Goal: Transaction & Acquisition: Purchase product/service

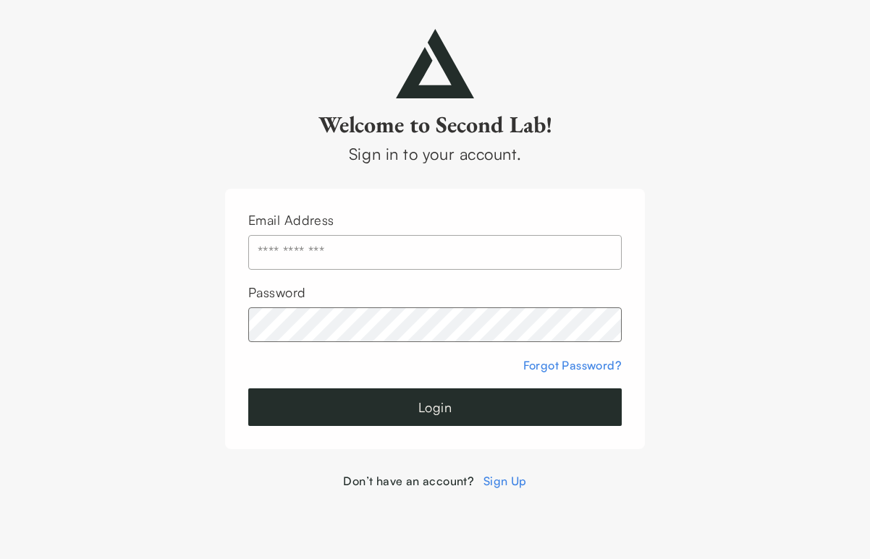
type input "**********"
click at [411, 418] on button "Login" at bounding box center [434, 408] width 373 height 38
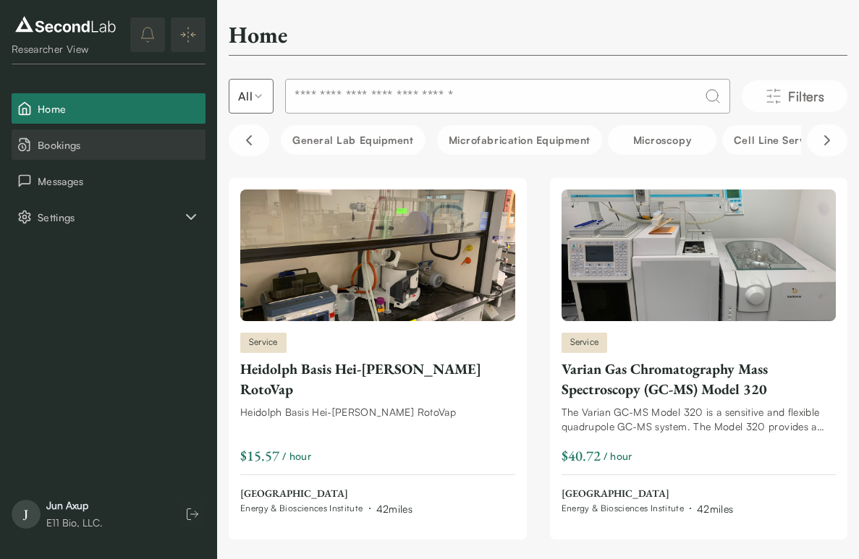
click at [90, 143] on span "Bookings" at bounding box center [119, 144] width 162 height 15
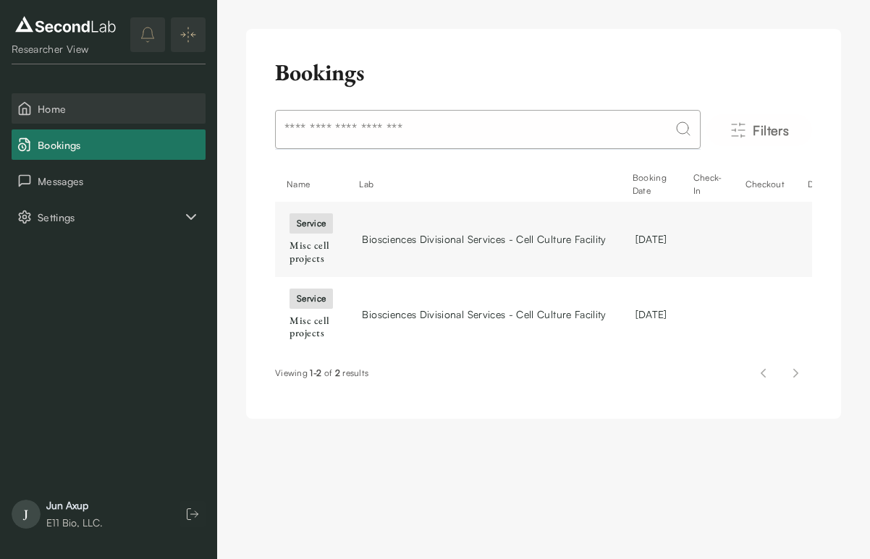
click at [94, 112] on span "Home" at bounding box center [119, 108] width 162 height 15
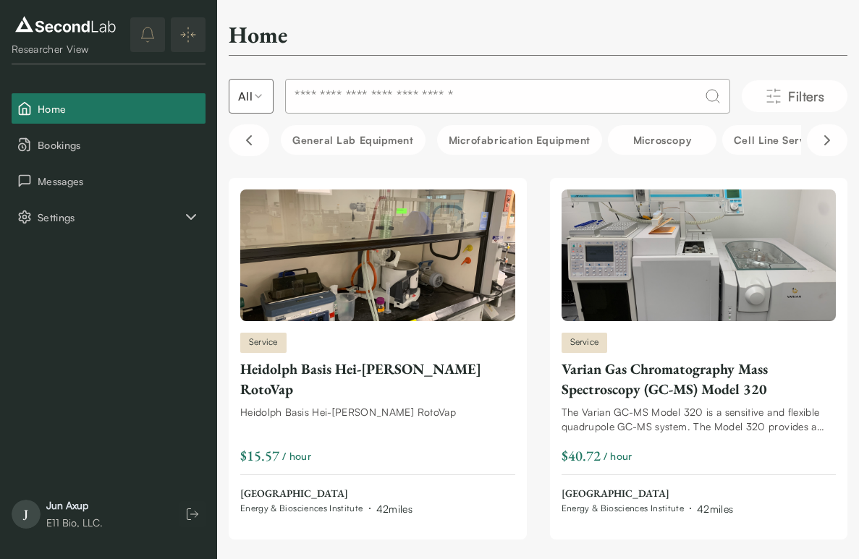
click at [382, 110] on input at bounding box center [507, 96] width 445 height 35
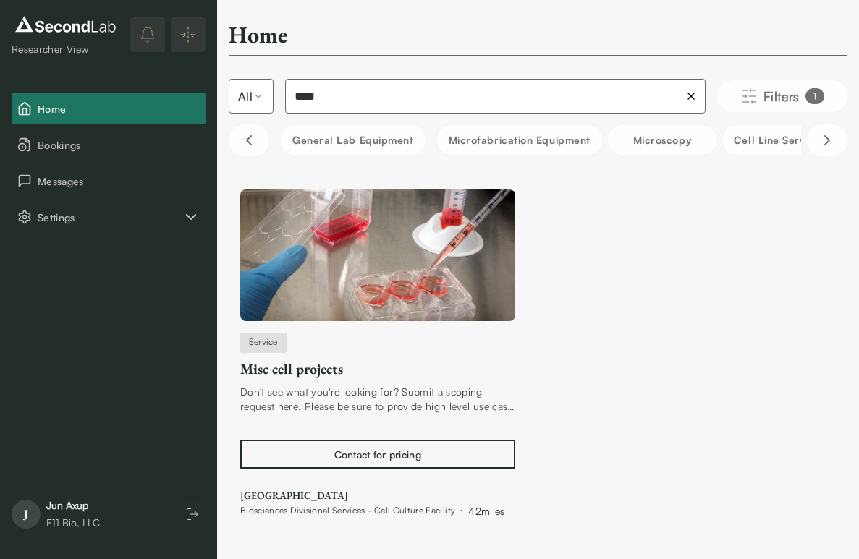
type input "****"
click at [378, 451] on div "Contact for pricing" at bounding box center [377, 454] width 87 height 15
click at [102, 181] on span "Messages" at bounding box center [119, 181] width 162 height 15
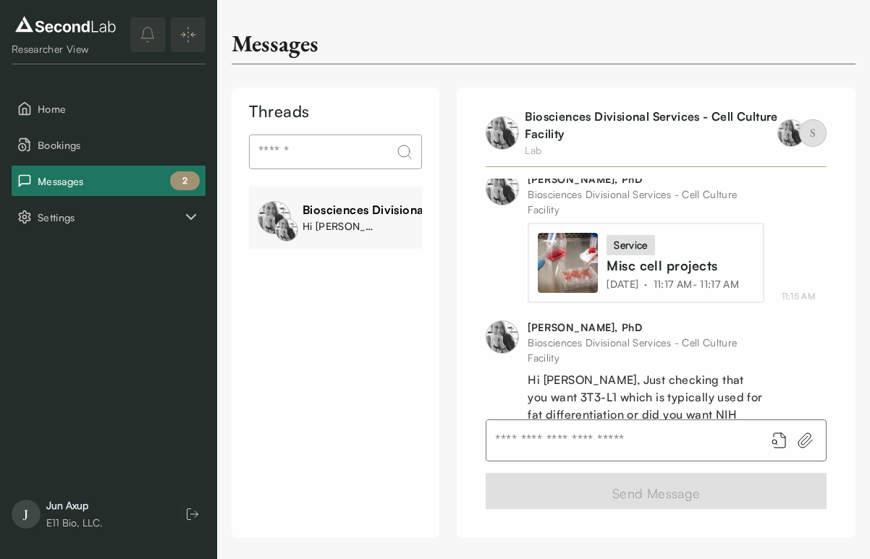
scroll to position [874, 0]
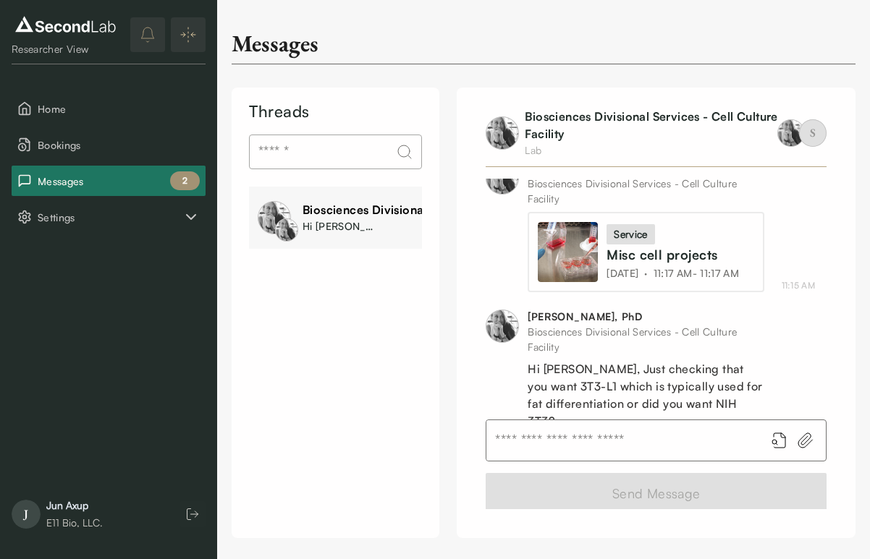
click at [538, 422] on input "text" at bounding box center [619, 440] width 267 height 41
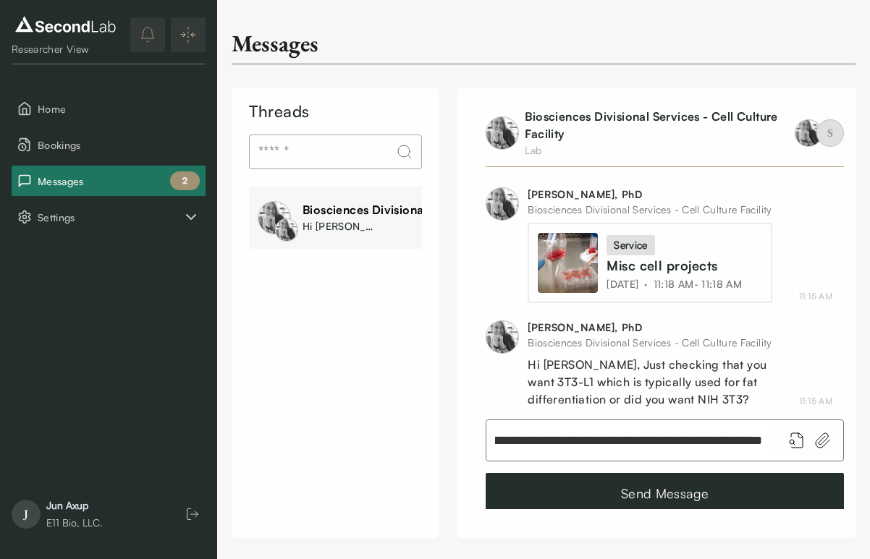
scroll to position [0, 336]
click at [709, 438] on input "**********" at bounding box center [628, 440] width 284 height 41
type input "**********"
drag, startPoint x: 767, startPoint y: 435, endPoint x: 768, endPoint y: 427, distance: 8.1
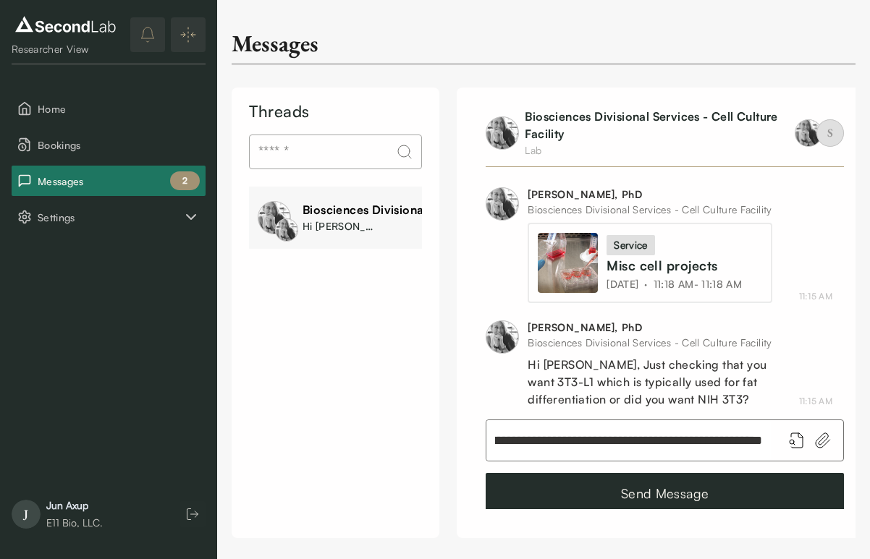
click at [767, 435] on input "**********" at bounding box center [628, 440] width 284 height 41
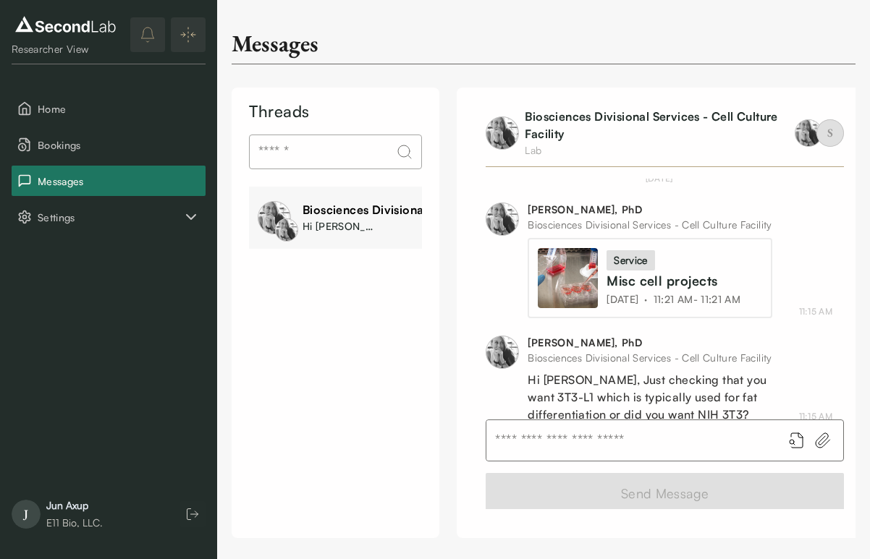
scroll to position [1755, 0]
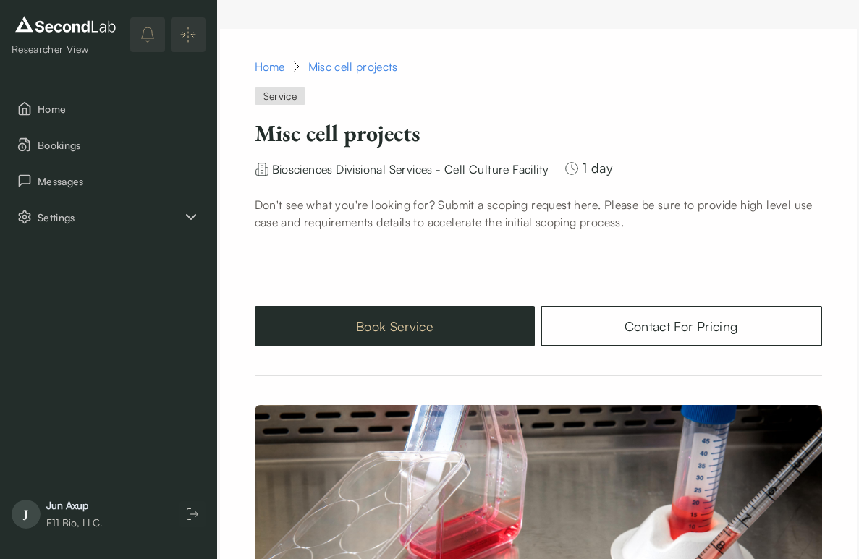
click at [466, 334] on button "Book Service" at bounding box center [395, 326] width 281 height 41
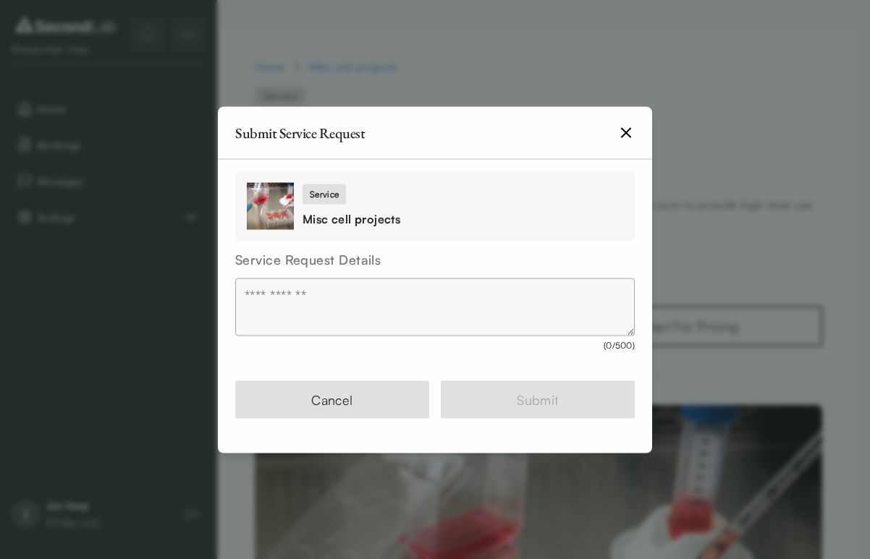
click at [357, 307] on textarea at bounding box center [434, 307] width 399 height 58
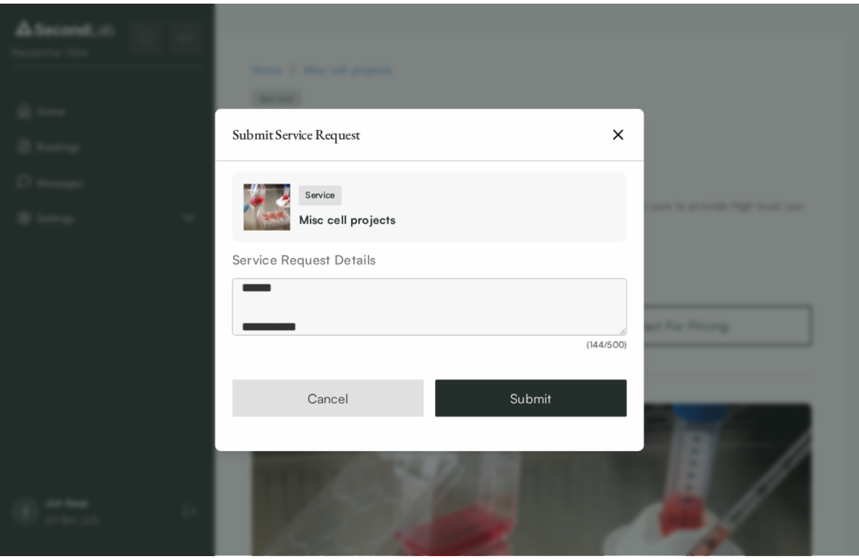
scroll to position [162, 0]
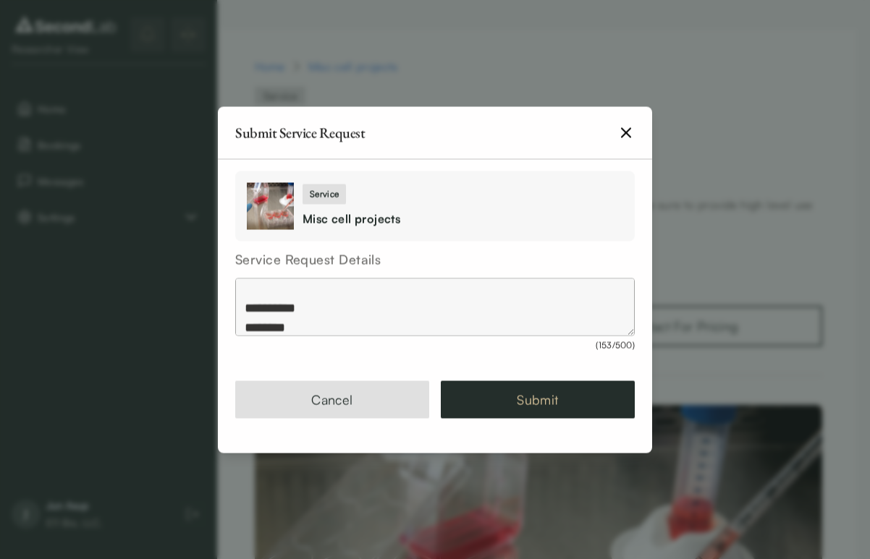
type textarea "**********"
click at [555, 393] on button "Submit" at bounding box center [538, 400] width 194 height 38
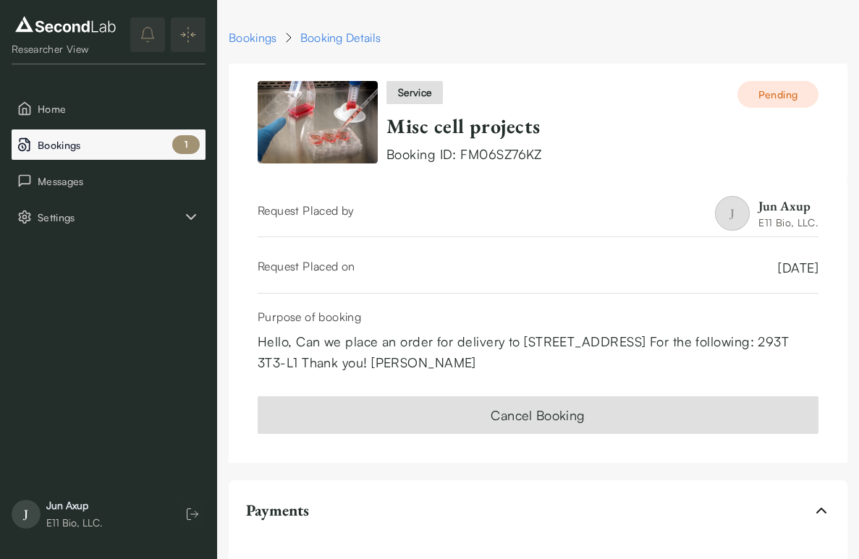
click at [109, 154] on button "Bookings 1" at bounding box center [109, 145] width 194 height 30
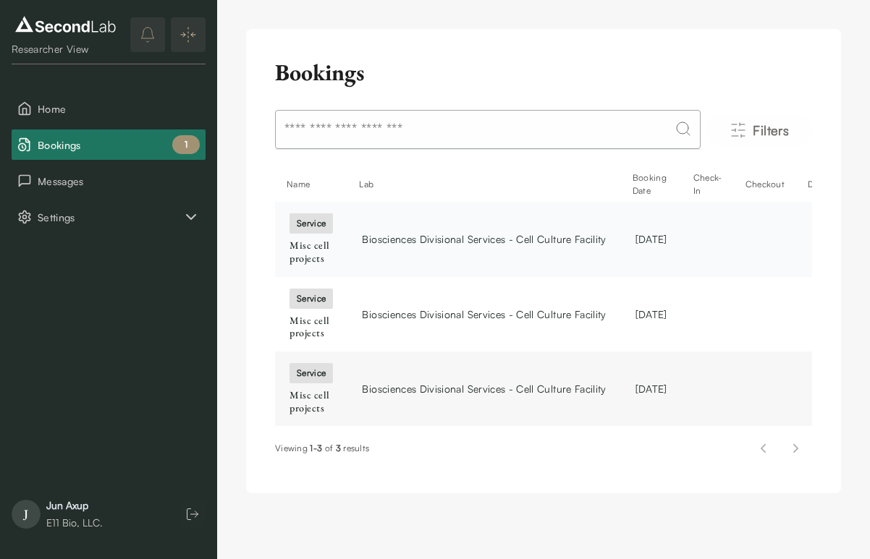
click at [446, 234] on span "Biosciences Divisional Services - Cell Culture Facility" at bounding box center [484, 239] width 244 height 15
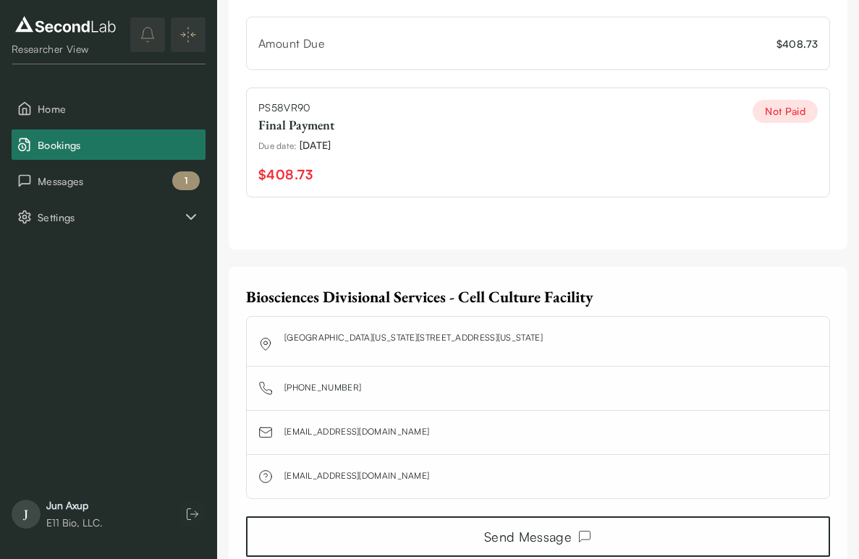
scroll to position [574, 0]
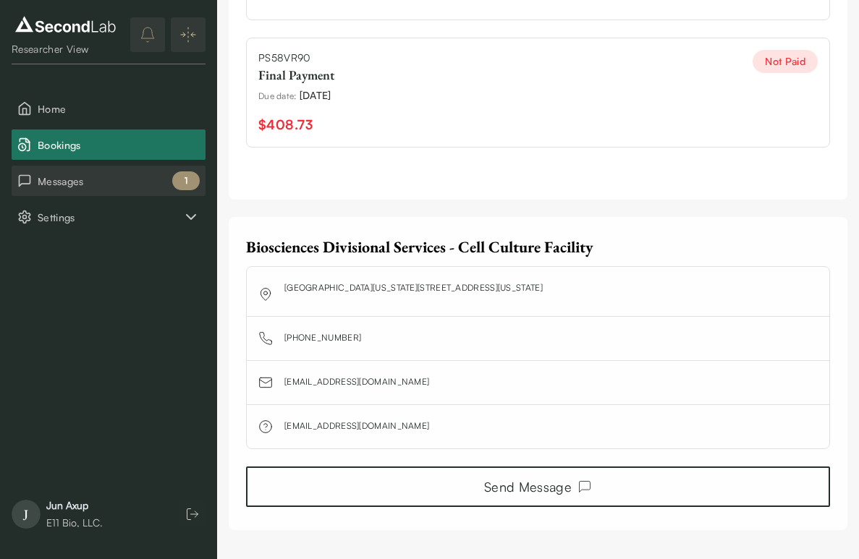
click at [116, 181] on span "Messages" at bounding box center [119, 181] width 162 height 15
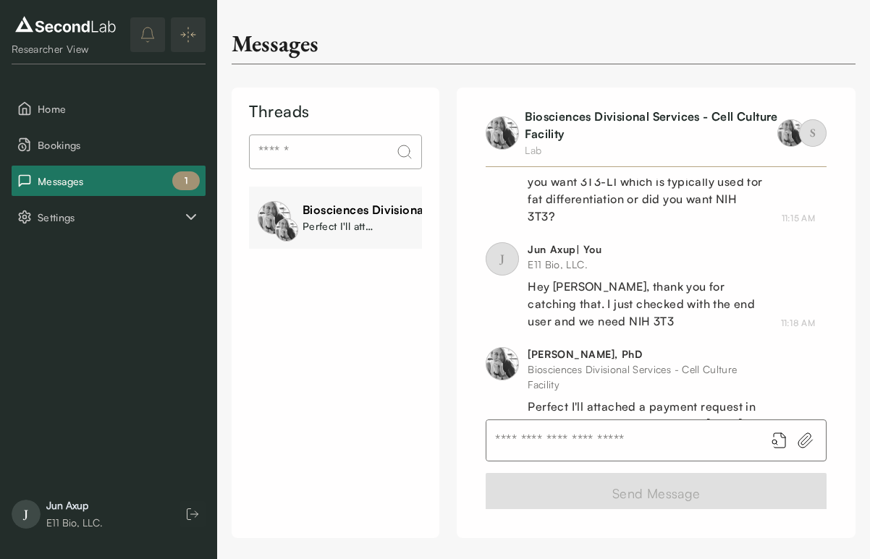
scroll to position [907, 0]
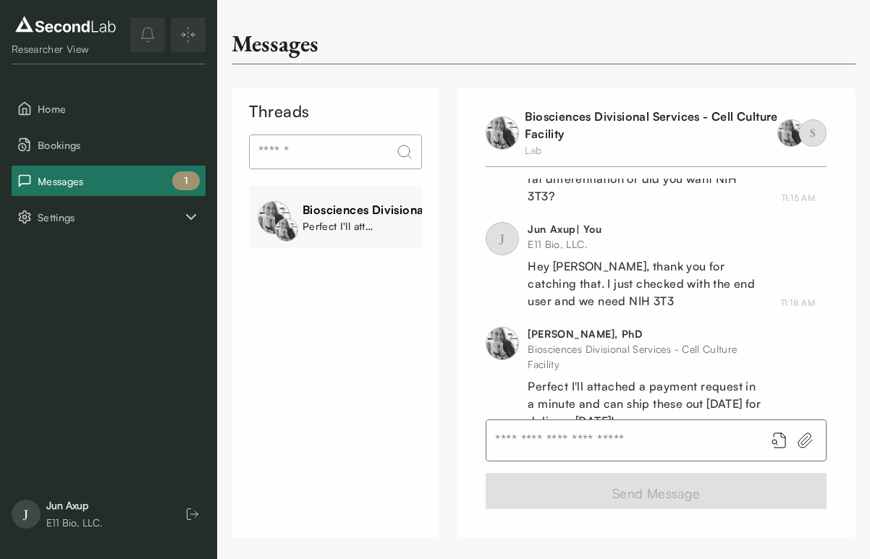
click at [362, 224] on div "Perfect I'll attached a payment request in a minute and can ship these out [DAT…" at bounding box center [338, 226] width 72 height 15
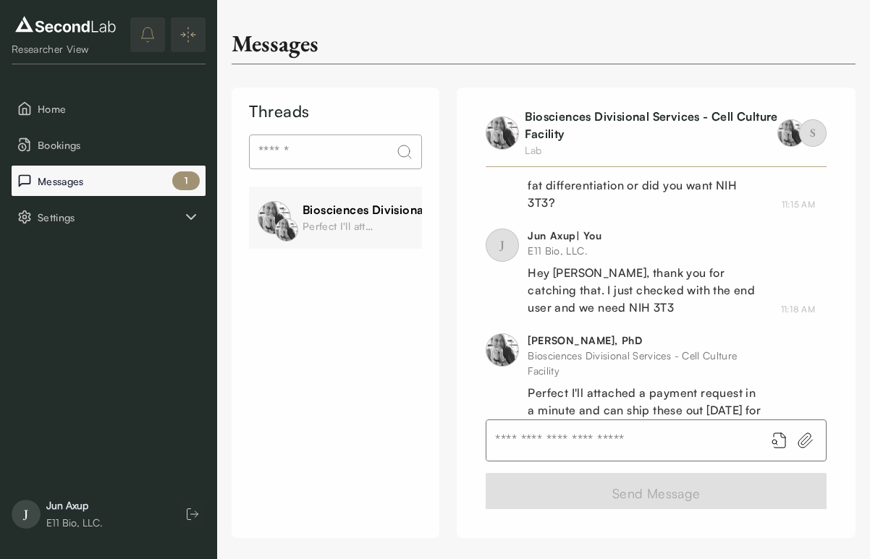
click at [136, 183] on span "Messages" at bounding box center [119, 181] width 162 height 15
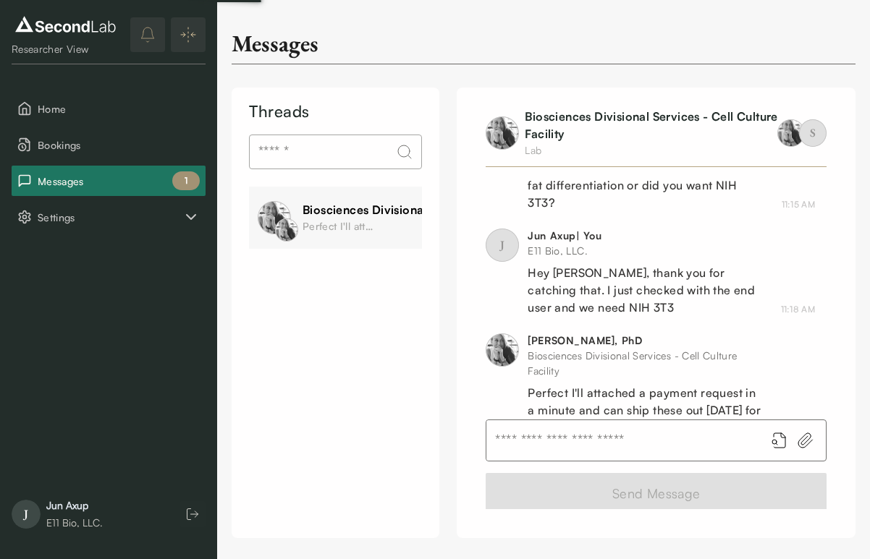
scroll to position [900, 0]
click at [82, 145] on span "Bookings" at bounding box center [119, 144] width 162 height 15
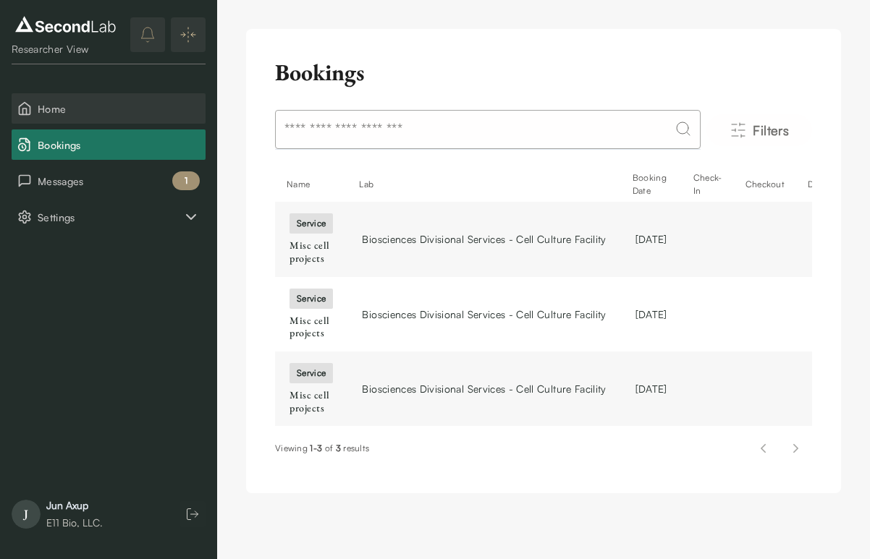
click at [80, 118] on button "Home" at bounding box center [109, 108] width 194 height 30
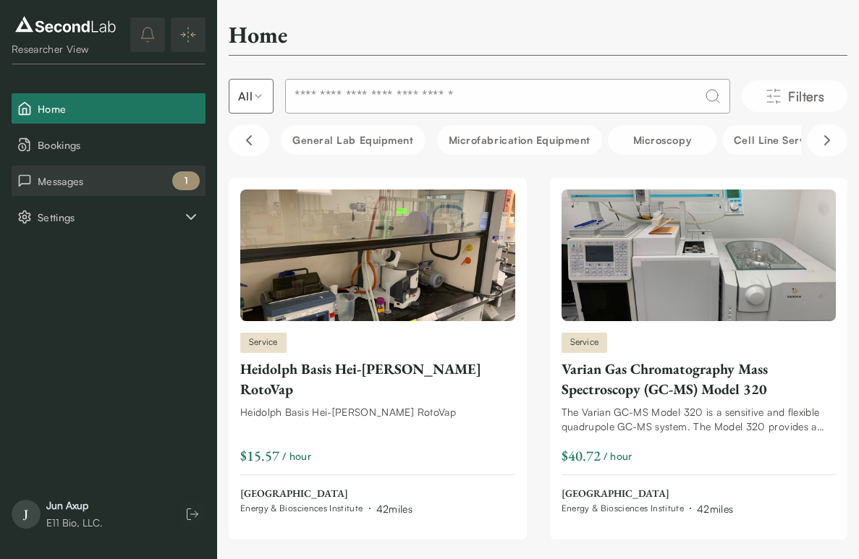
click at [85, 194] on button "Messages 1" at bounding box center [109, 181] width 194 height 30
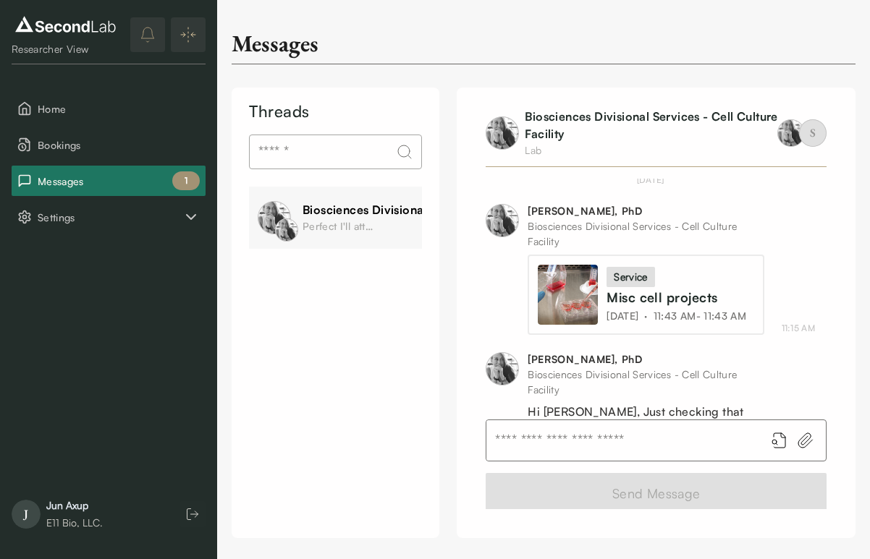
scroll to position [633, 0]
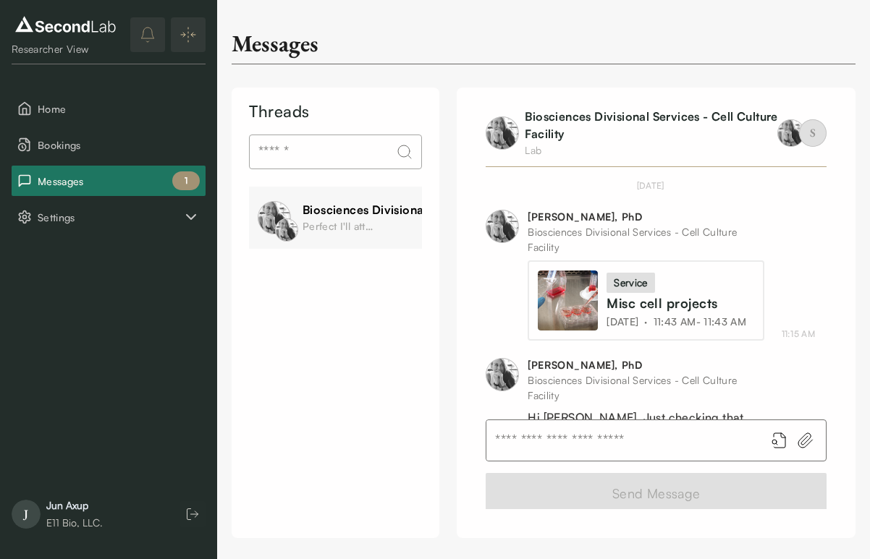
click at [622, 314] on span "[DATE]" at bounding box center [622, 321] width 32 height 15
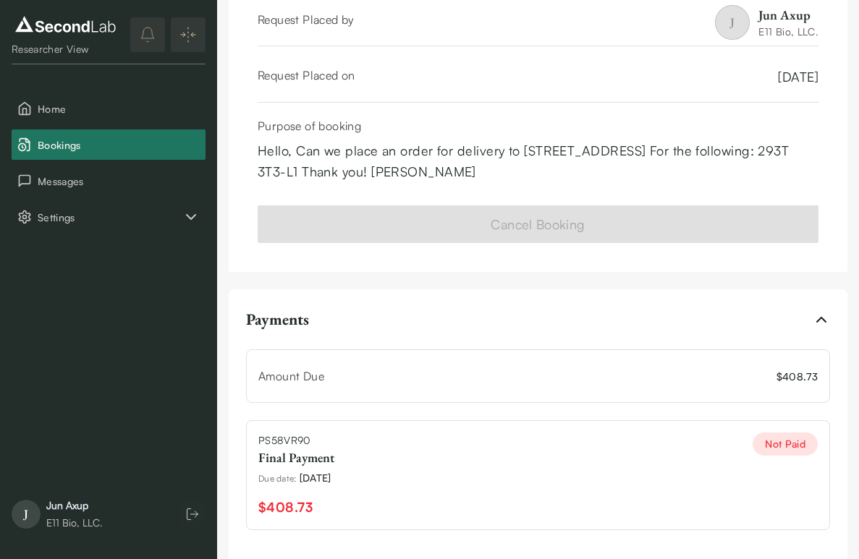
scroll to position [183, 0]
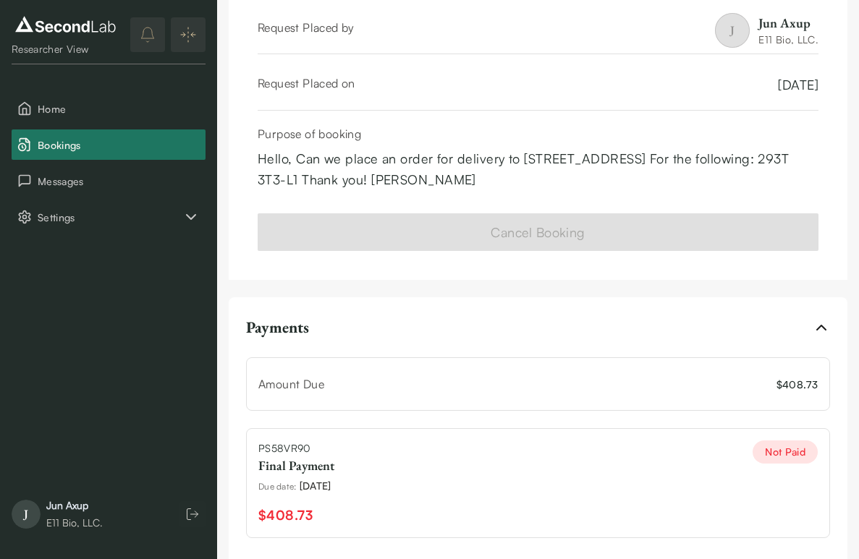
click at [656, 240] on div "Cancel Booking" at bounding box center [538, 241] width 619 height 78
click at [825, 324] on icon "button" at bounding box center [821, 327] width 17 height 17
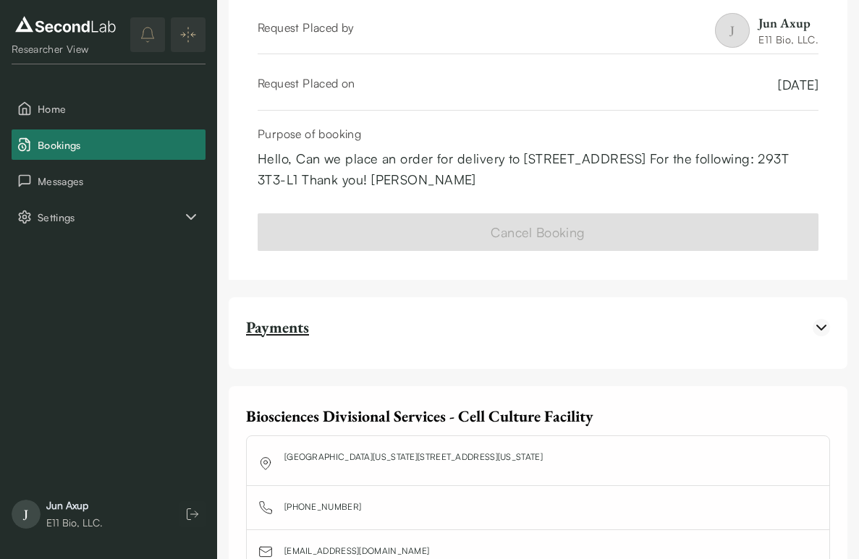
click at [825, 326] on icon "button" at bounding box center [821, 328] width 9 height 4
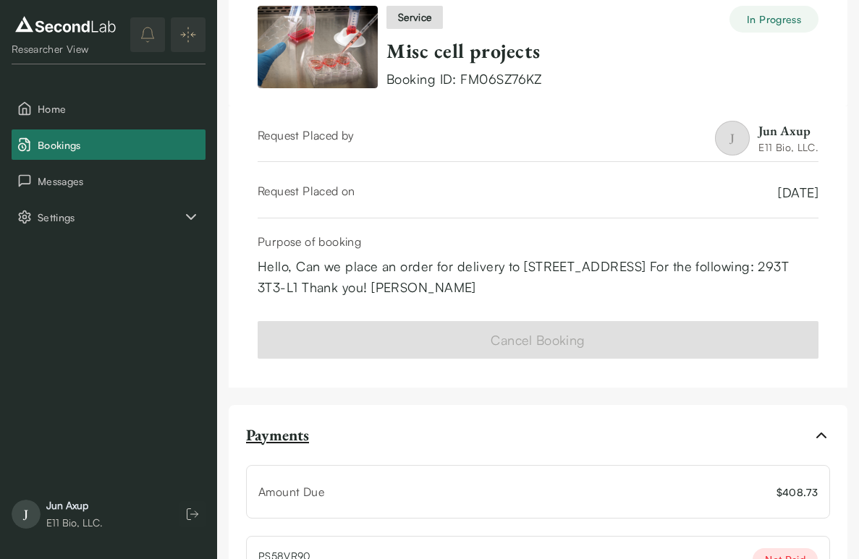
scroll to position [0, 0]
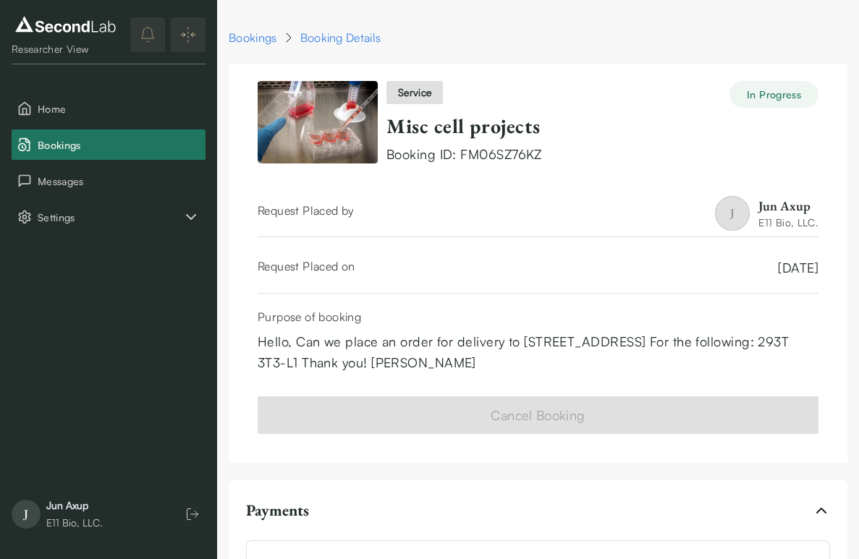
click at [760, 99] on div "In Progress" at bounding box center [773, 94] width 89 height 27
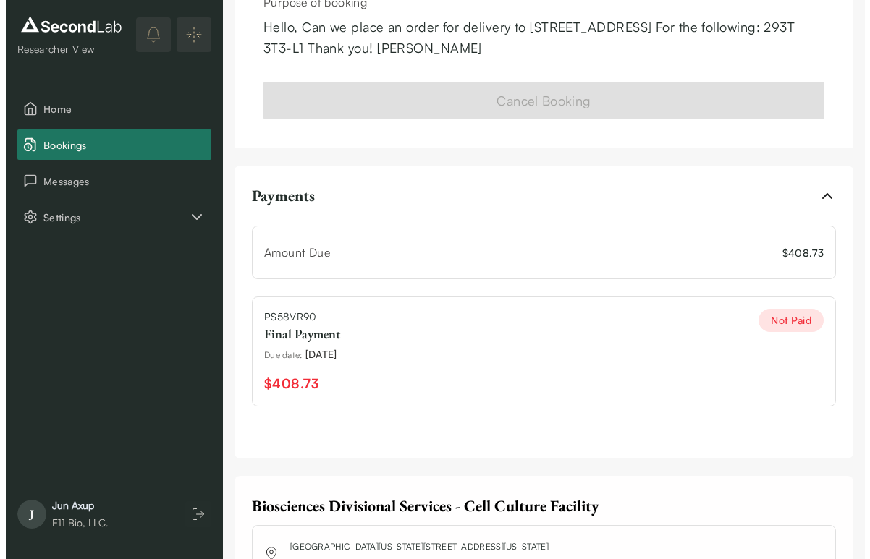
scroll to position [362, 0]
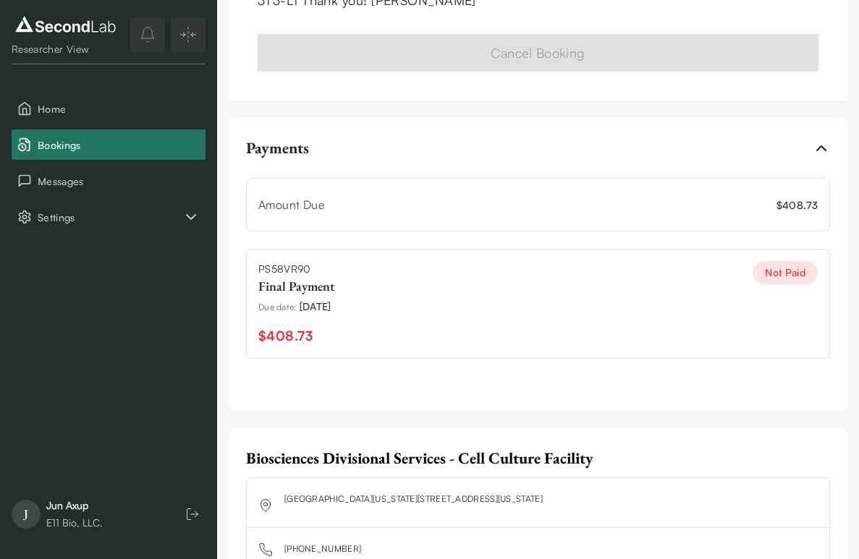
click at [288, 297] on div "PS58VR90 Final Payment Due date : 10/30/2025 $408.73" at bounding box center [296, 303] width 76 height 85
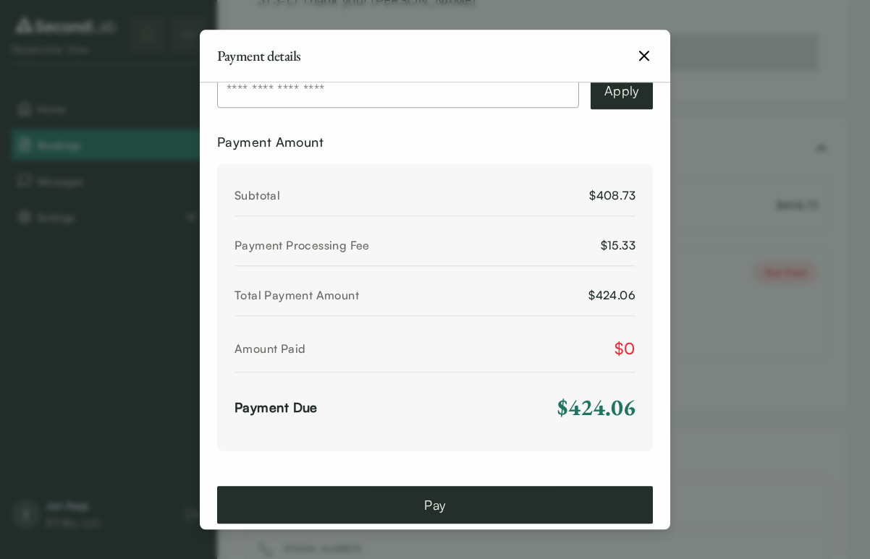
scroll to position [593, 0]
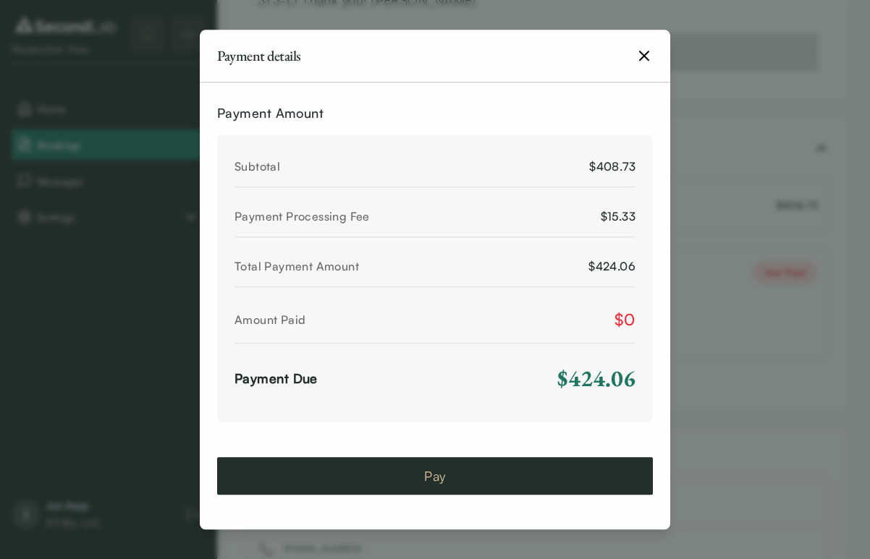
click at [438, 476] on button "Pay" at bounding box center [435, 476] width 436 height 38
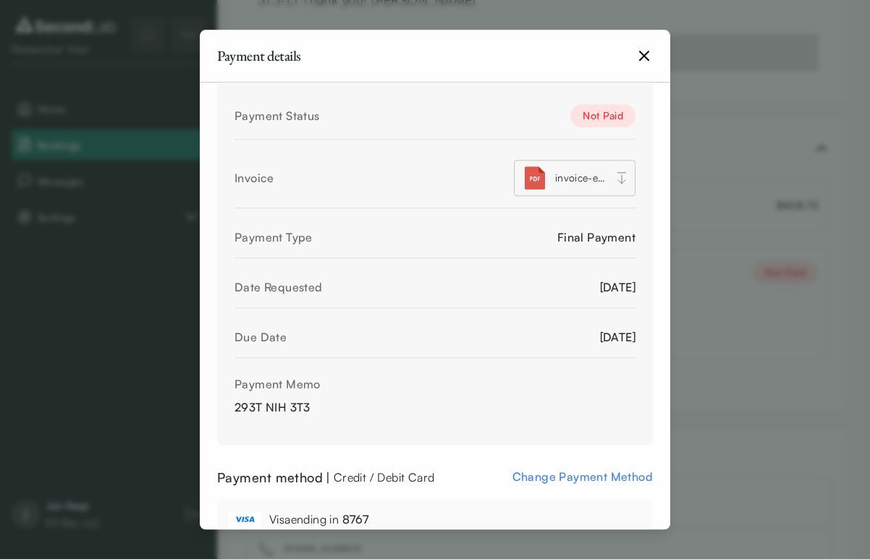
scroll to position [0, 0]
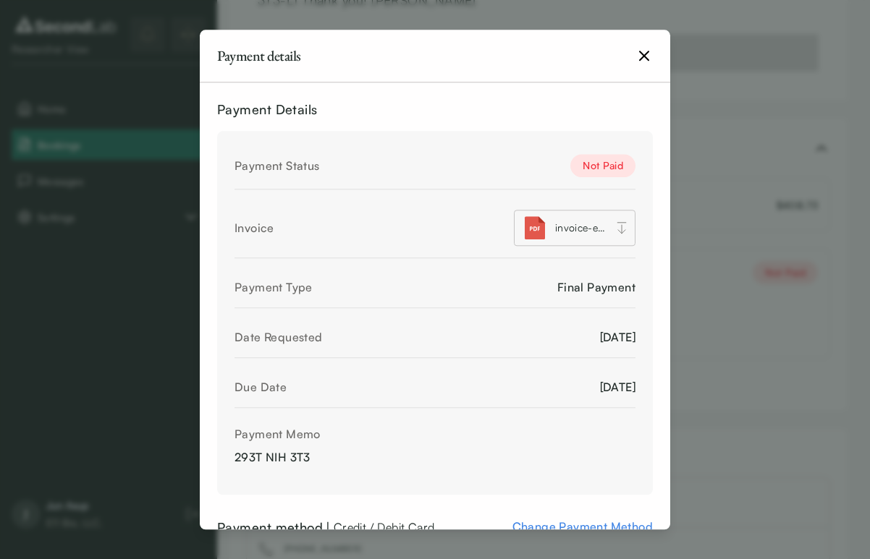
click at [594, 225] on span "invoice-e11-bio-llc-PS58VR90.pdf" at bounding box center [580, 227] width 51 height 15
click at [642, 52] on icon "button" at bounding box center [643, 55] width 17 height 17
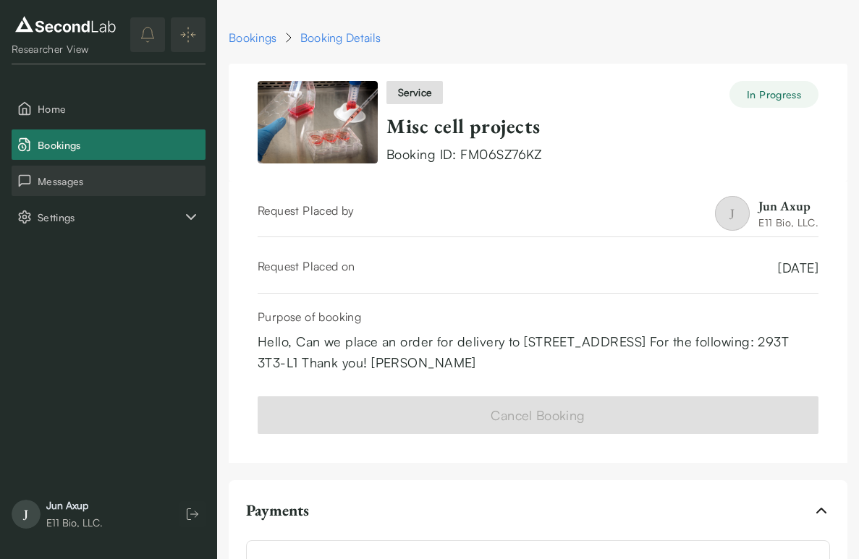
click at [111, 185] on span "Messages" at bounding box center [119, 181] width 162 height 15
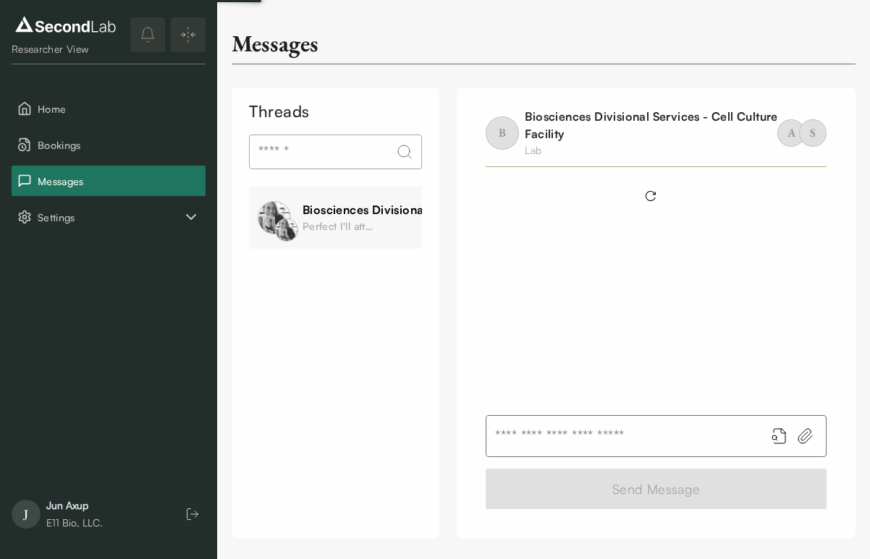
scroll to position [907, 0]
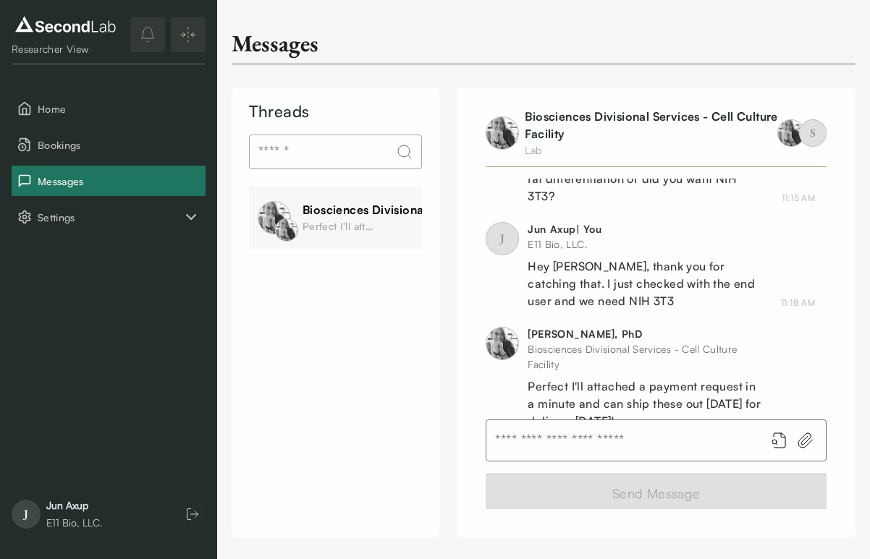
click at [693, 444] on input "text" at bounding box center [619, 440] width 267 height 41
type input "*"
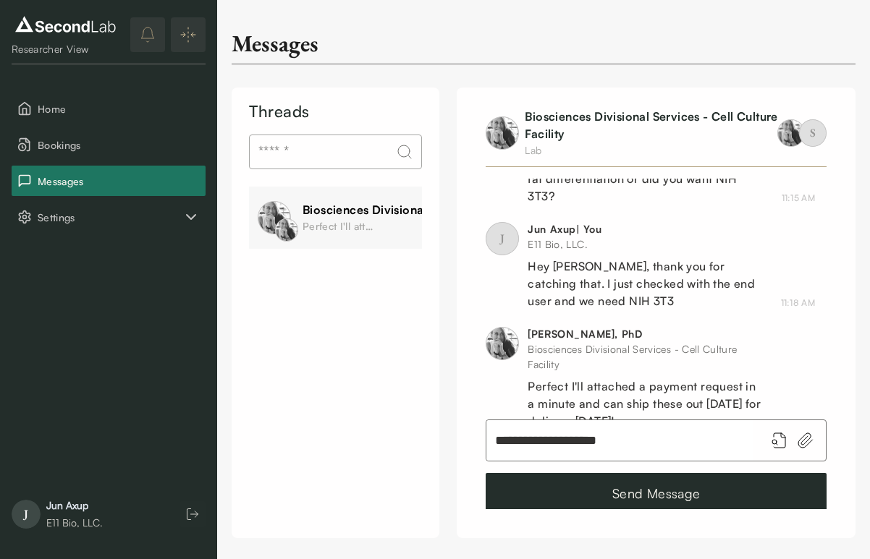
type input "**********"
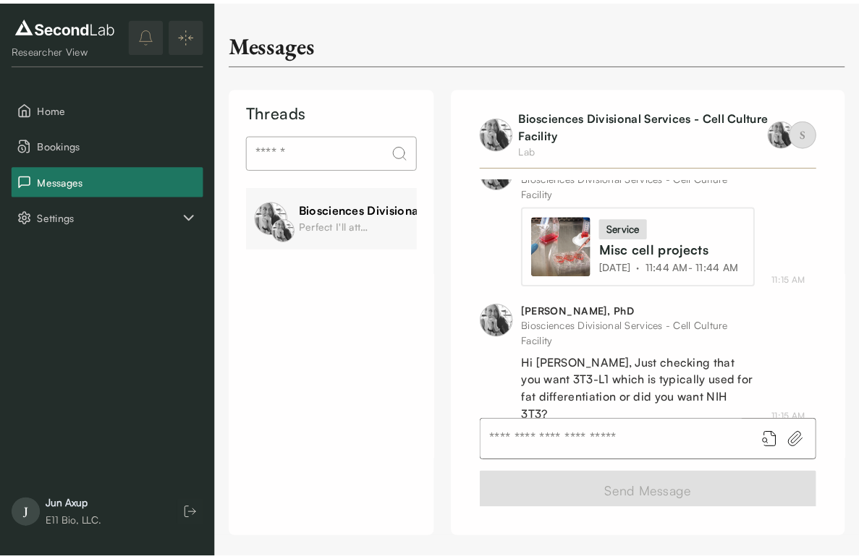
scroll to position [977, 0]
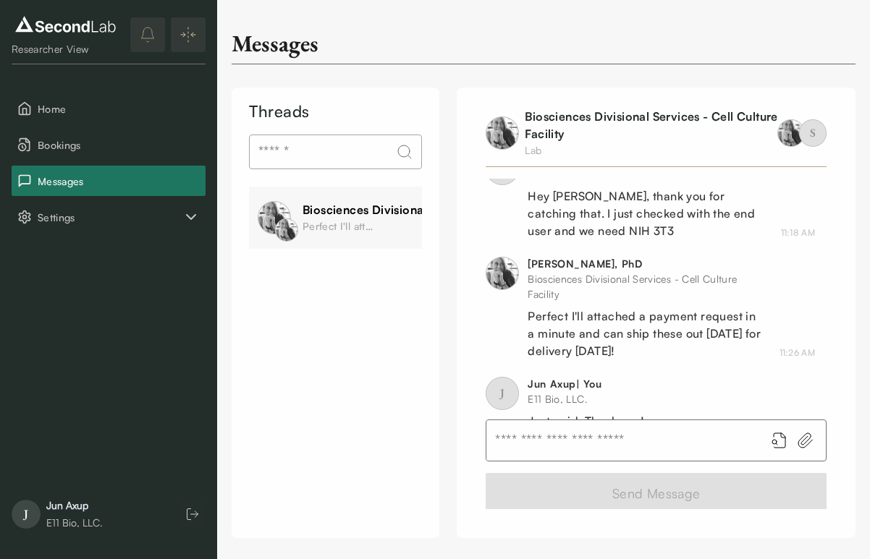
click at [420, 67] on div "Messages Threads Biosciences Divisional Services - Cell Culture Facility Perfec…" at bounding box center [543, 269] width 653 height 538
click at [112, 116] on span "Home" at bounding box center [119, 108] width 162 height 15
